Goal: Find specific page/section: Find specific page/section

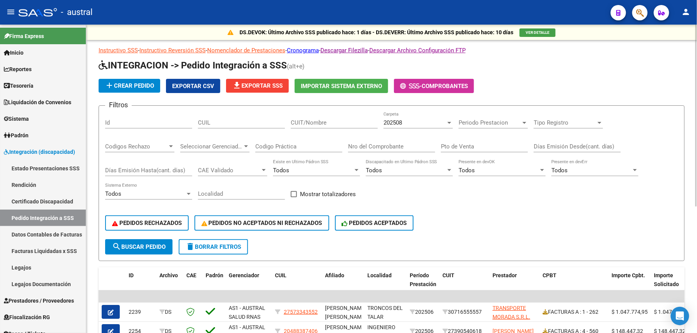
click at [231, 253] on button "delete Borrar Filtros" at bounding box center [213, 246] width 69 height 15
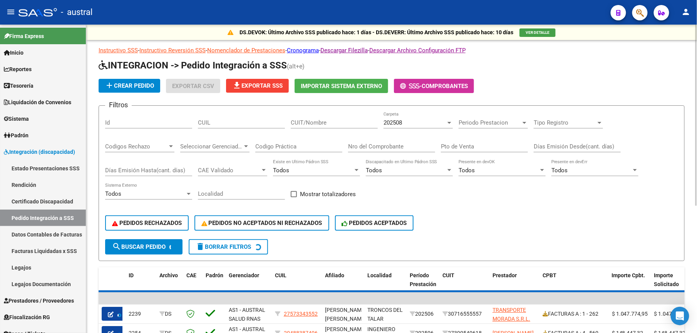
drag, startPoint x: 152, startPoint y: 238, endPoint x: 150, endPoint y: 228, distance: 9.6
click at [152, 237] on div "PEDIDOS RECHAZADOS PEDIDOS NO ACEPTADOS NI RECHAZADOS PEDIDOS ACEPTADOS" at bounding box center [391, 223] width 573 height 32
click at [150, 228] on button "PEDIDOS RECHAZADOS" at bounding box center [147, 223] width 84 height 15
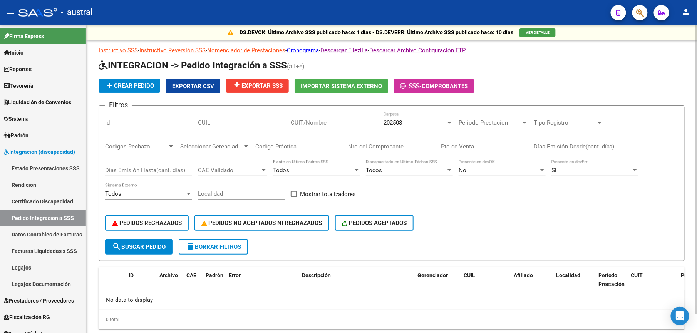
click at [206, 247] on span "delete Borrar Filtros" at bounding box center [213, 247] width 55 height 7
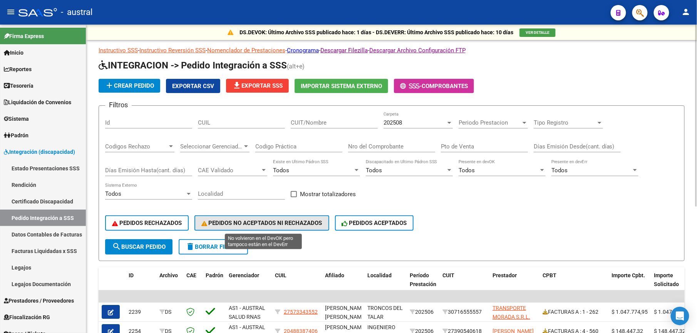
click at [267, 224] on span "PEDIDOS NO ACEPTADOS NI RECHAZADOS" at bounding box center [261, 223] width 121 height 7
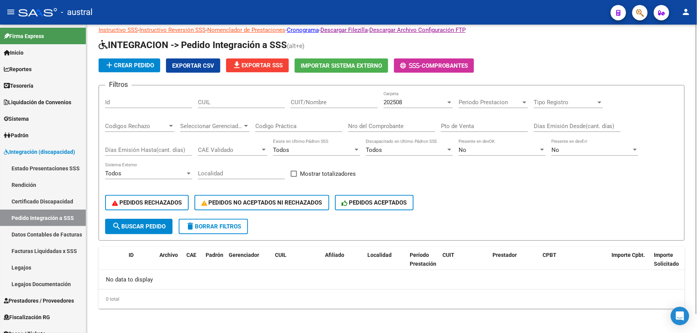
click at [217, 225] on span "delete Borrar Filtros" at bounding box center [213, 226] width 55 height 7
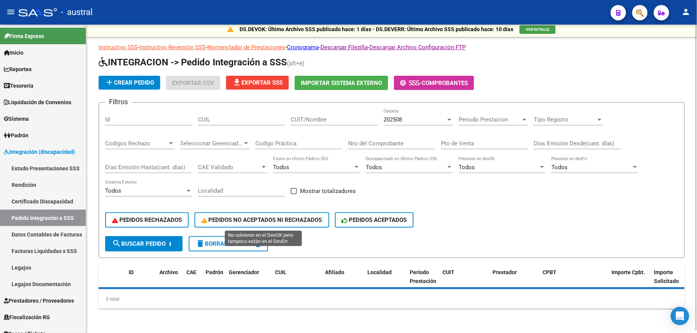
scroll to position [20, 0]
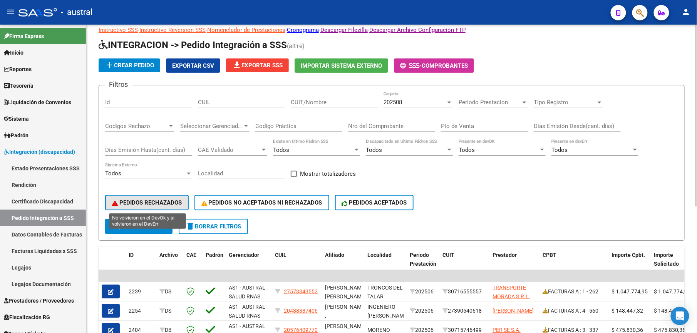
click at [157, 201] on span "PEDIDOS RECHAZADOS" at bounding box center [147, 202] width 70 height 7
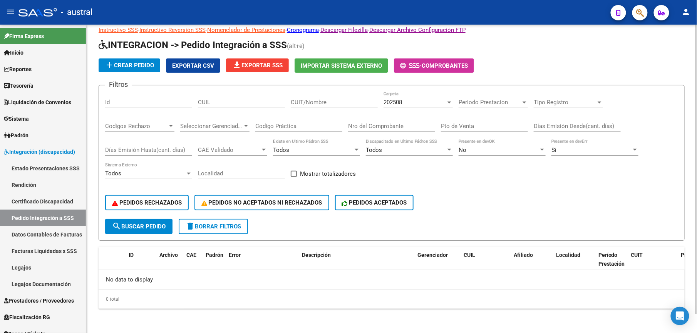
click at [244, 230] on button "delete Borrar Filtros" at bounding box center [213, 226] width 69 height 15
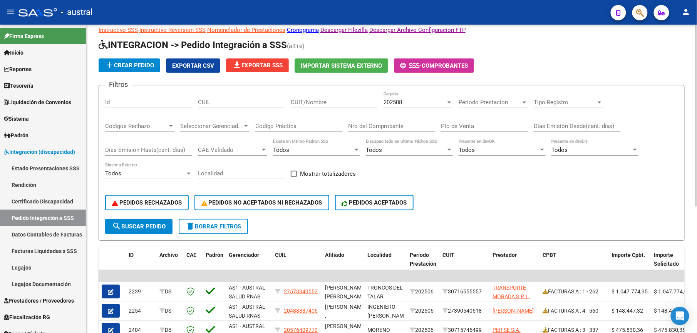
click at [225, 234] on form "Filtros Id CUIL CUIT/Nombre 202508 Carpeta Periodo Prestacion Periodo Prestacio…" at bounding box center [392, 163] width 586 height 156
click at [226, 229] on span "delete Borrar Filtros" at bounding box center [213, 226] width 55 height 7
click at [218, 233] on button "delete Borrar Filtros" at bounding box center [213, 226] width 69 height 15
click at [176, 202] on span "PEDIDOS RECHAZADOS" at bounding box center [147, 202] width 70 height 7
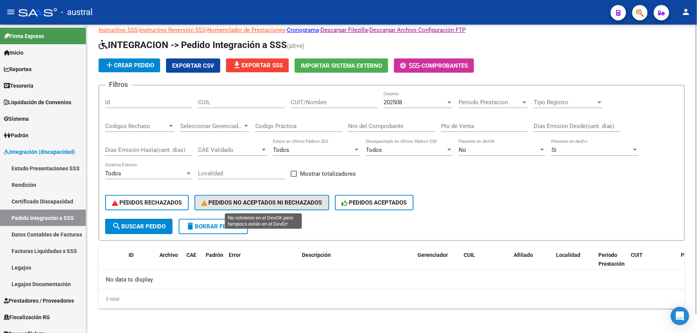
click at [304, 201] on span "PEDIDOS NO ACEPTADOS NI RECHAZADOS" at bounding box center [261, 202] width 121 height 7
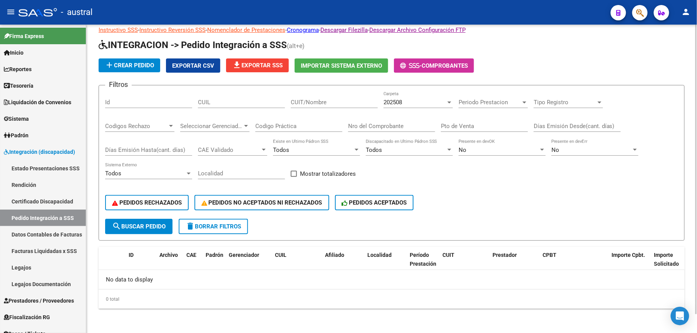
click at [226, 235] on form "Filtros Id CUIL CUIT/Nombre 202508 Carpeta Periodo Prestacion Periodo Prestacio…" at bounding box center [392, 163] width 586 height 156
click at [226, 229] on span "delete Borrar Filtros" at bounding box center [213, 226] width 55 height 7
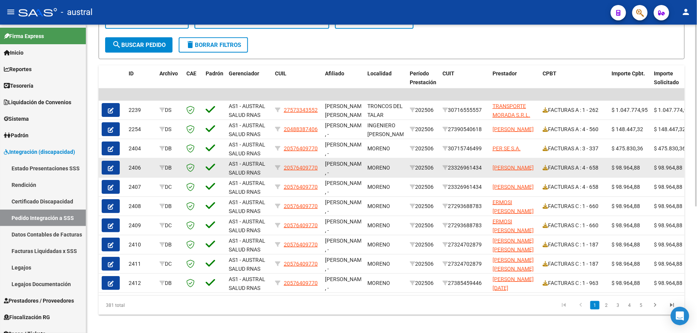
scroll to position [216, 0]
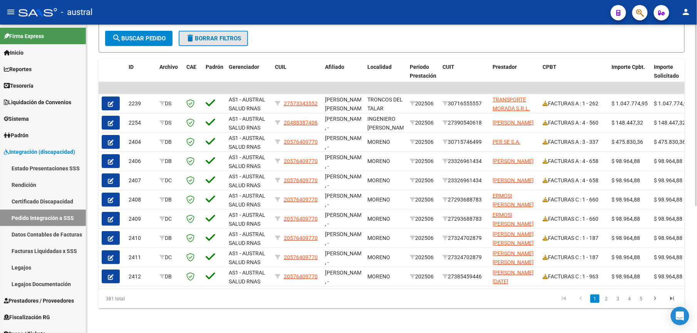
drag, startPoint x: 238, startPoint y: 36, endPoint x: 253, endPoint y: 35, distance: 15.4
click at [238, 35] on button "delete Borrar Filtros" at bounding box center [213, 38] width 69 height 15
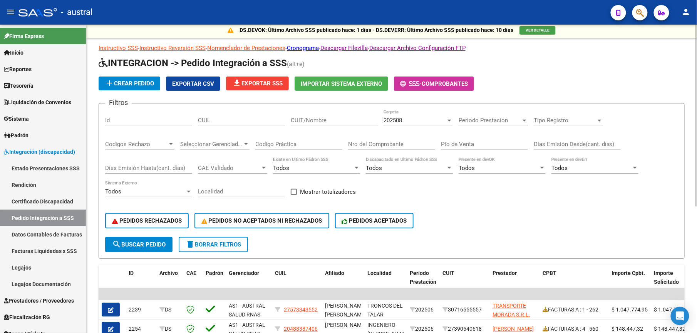
scroll to position [0, 0]
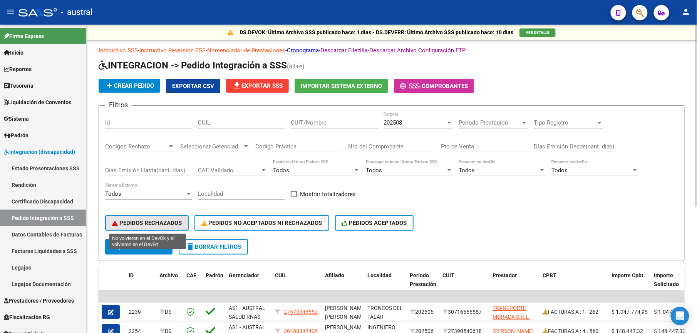
click at [157, 230] on button "PEDIDOS RECHAZADOS" at bounding box center [147, 223] width 84 height 15
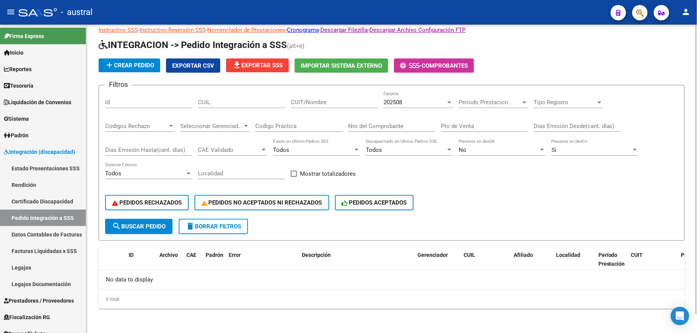
drag, startPoint x: 216, startPoint y: 221, endPoint x: 256, endPoint y: 222, distance: 40.8
click at [216, 221] on button "delete Borrar Filtros" at bounding box center [213, 226] width 69 height 15
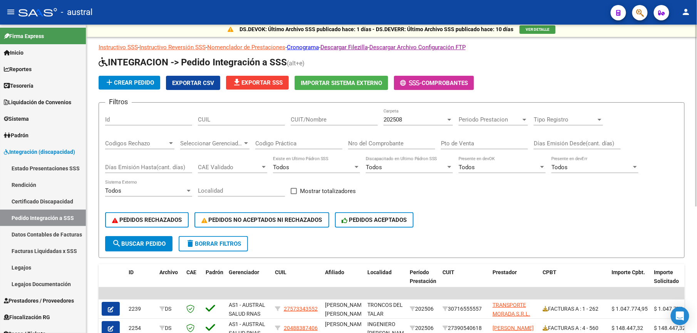
scroll to position [20, 0]
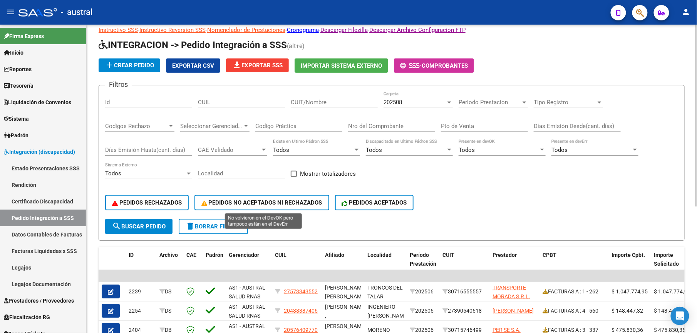
click at [265, 206] on span "PEDIDOS NO ACEPTADOS NI RECHAZADOS" at bounding box center [261, 202] width 121 height 7
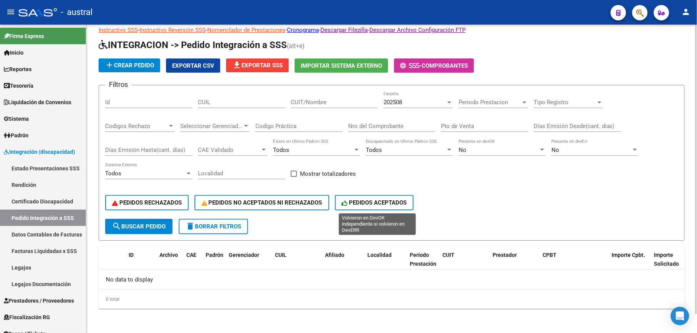
click at [365, 203] on span "PEDIDOS ACEPTADOS" at bounding box center [374, 202] width 65 height 7
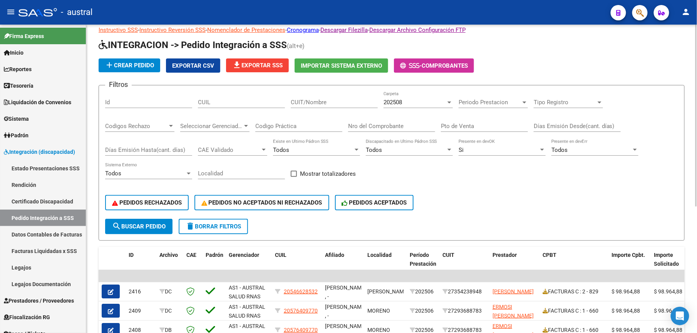
click at [233, 231] on button "delete Borrar Filtros" at bounding box center [213, 226] width 69 height 15
